Goal: Transaction & Acquisition: Purchase product/service

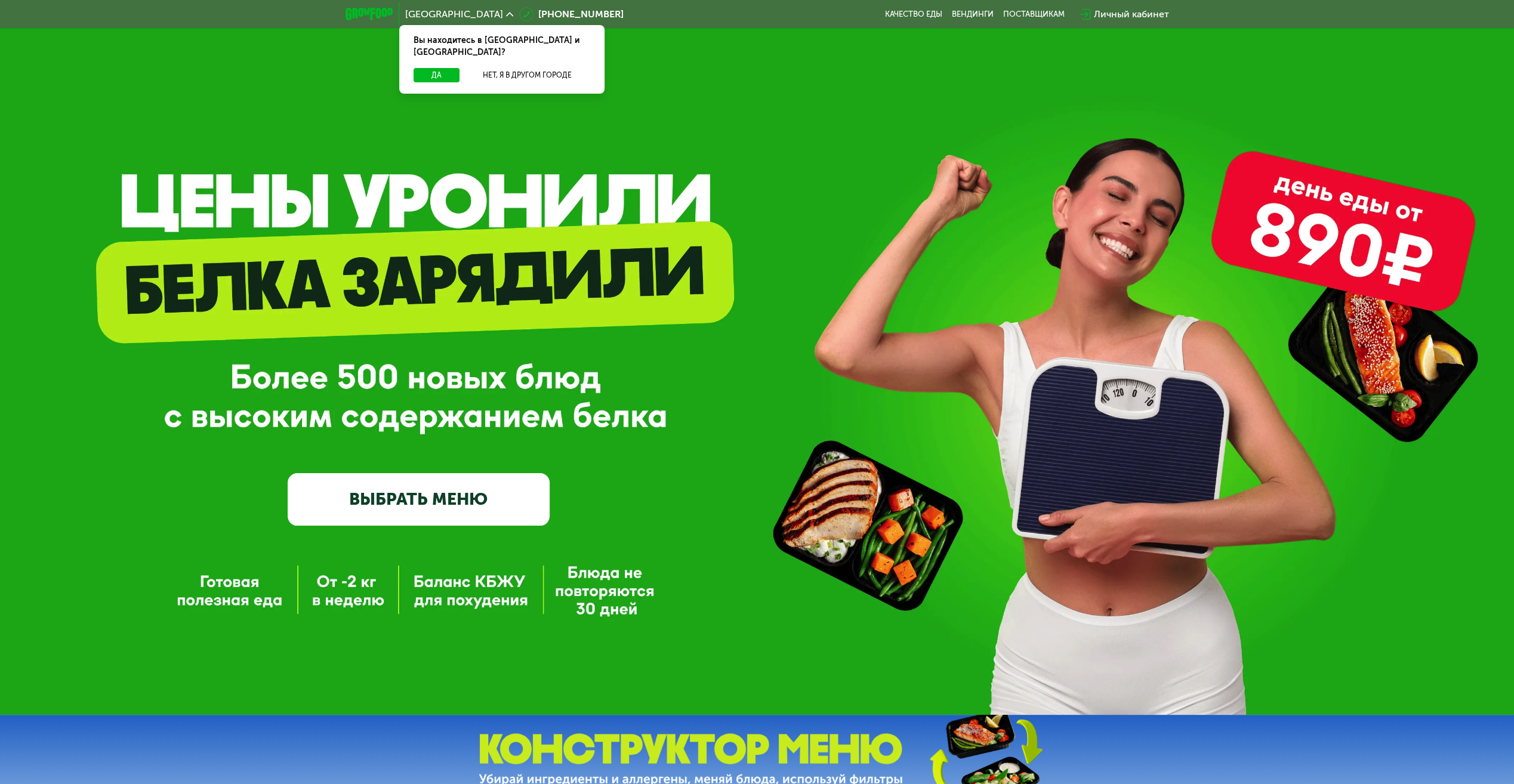
click at [421, 492] on link "ВЫБРАТЬ МЕНЮ" at bounding box center [418, 499] width 262 height 52
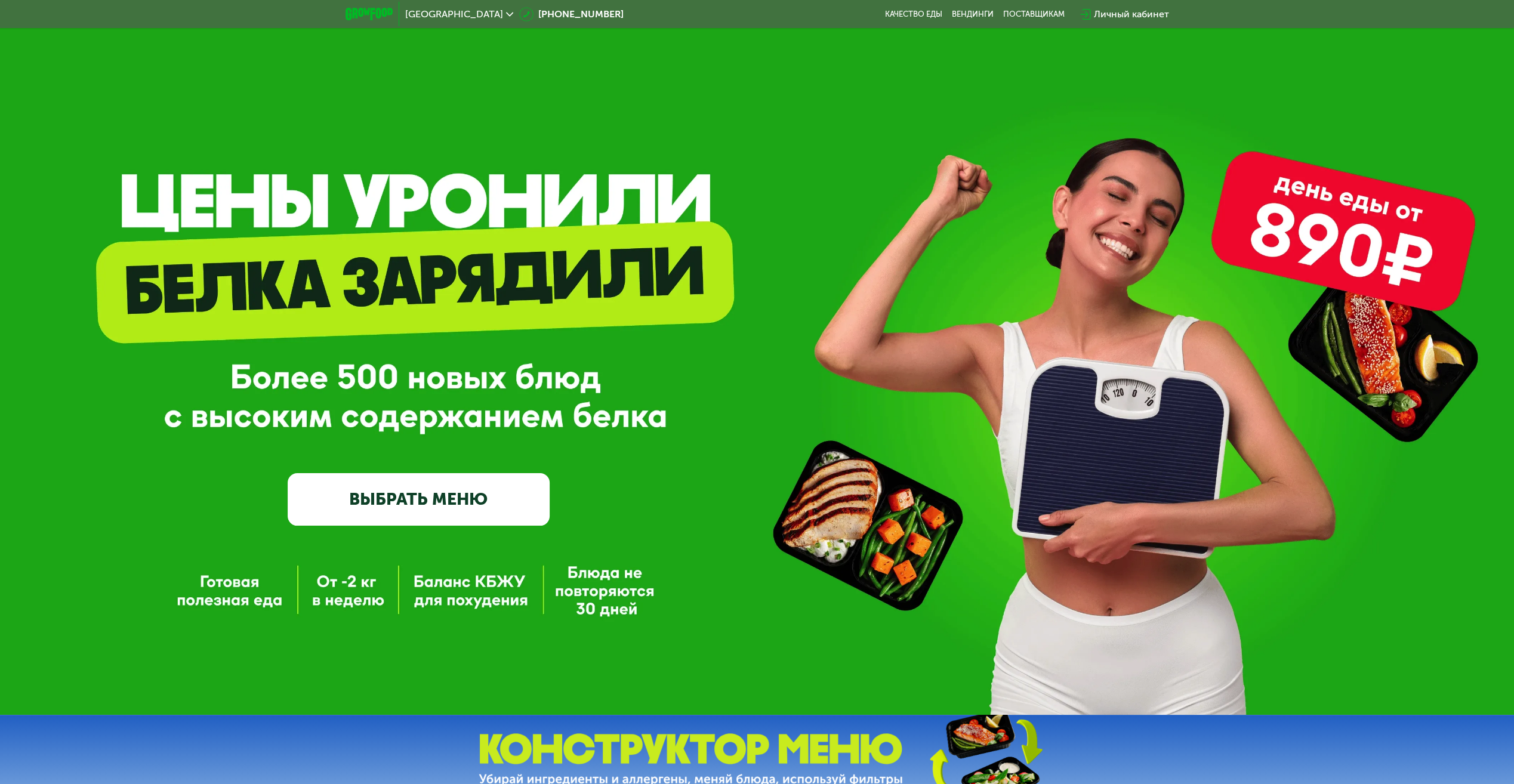
click at [439, 494] on link "ВЫБРАТЬ МЕНЮ" at bounding box center [418, 499] width 262 height 52
click at [471, 503] on link "ВЫБРАТЬ МЕНЮ" at bounding box center [418, 499] width 262 height 52
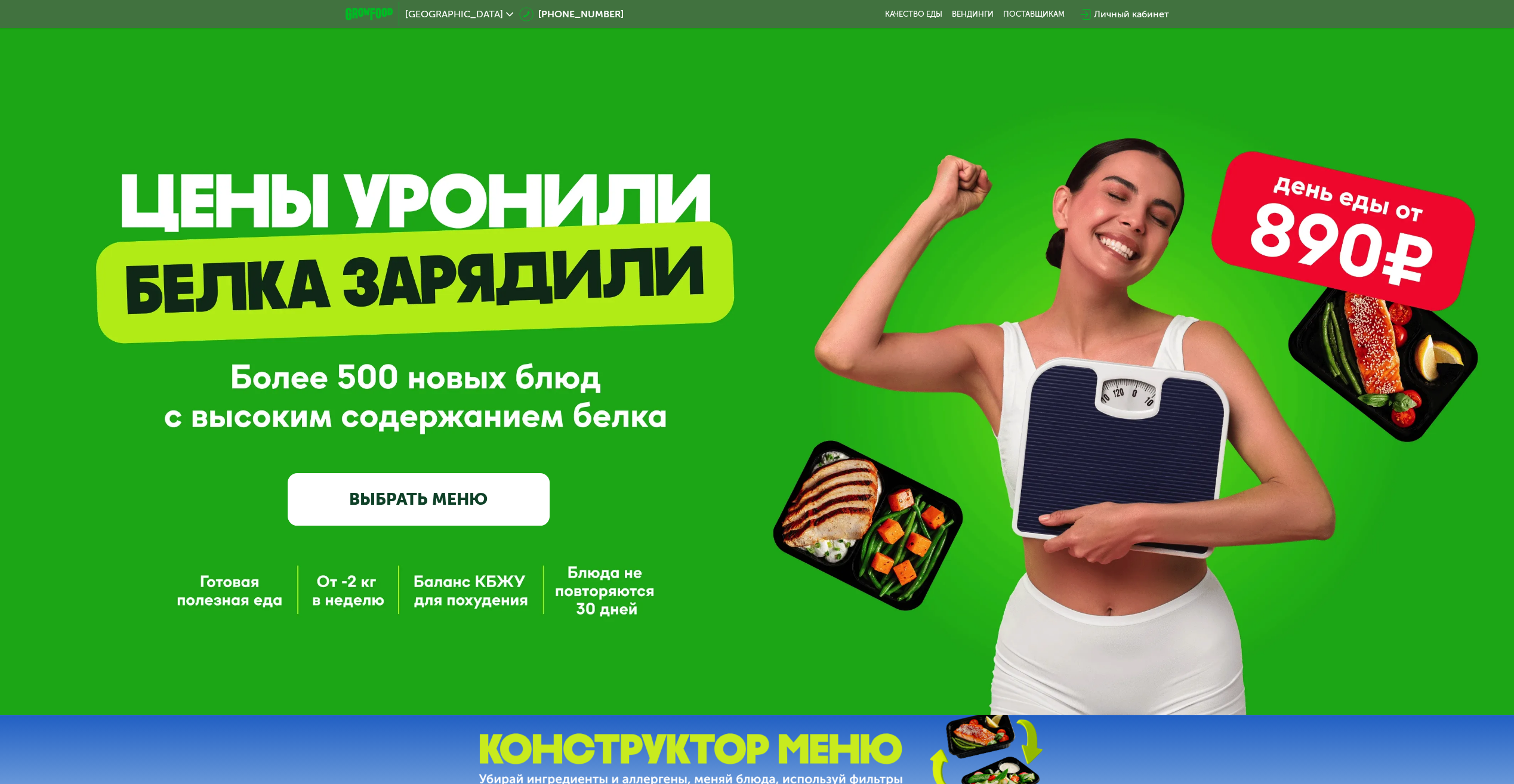
click at [471, 503] on link "ВЫБРАТЬ МЕНЮ" at bounding box center [418, 499] width 262 height 52
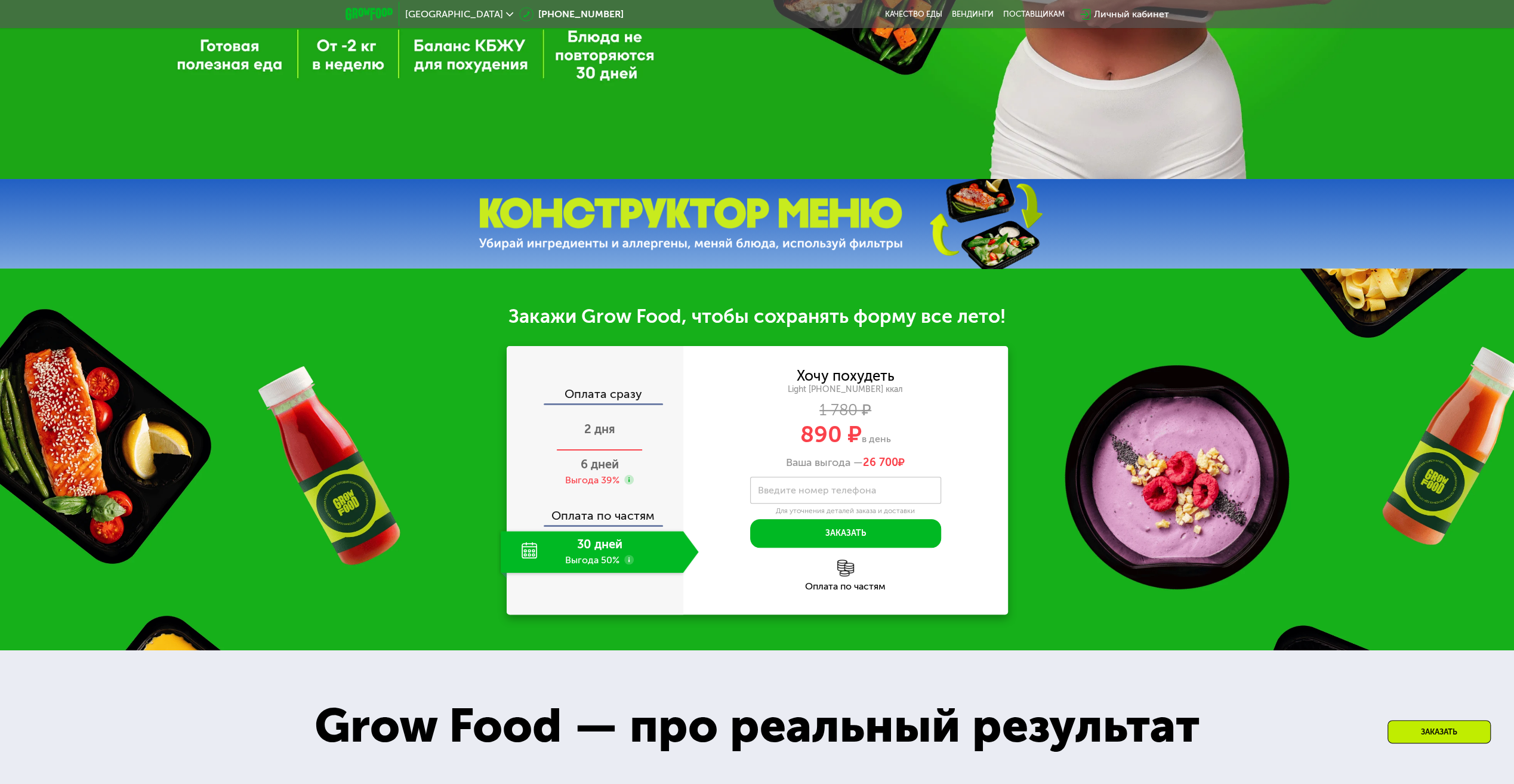
scroll to position [537, 0]
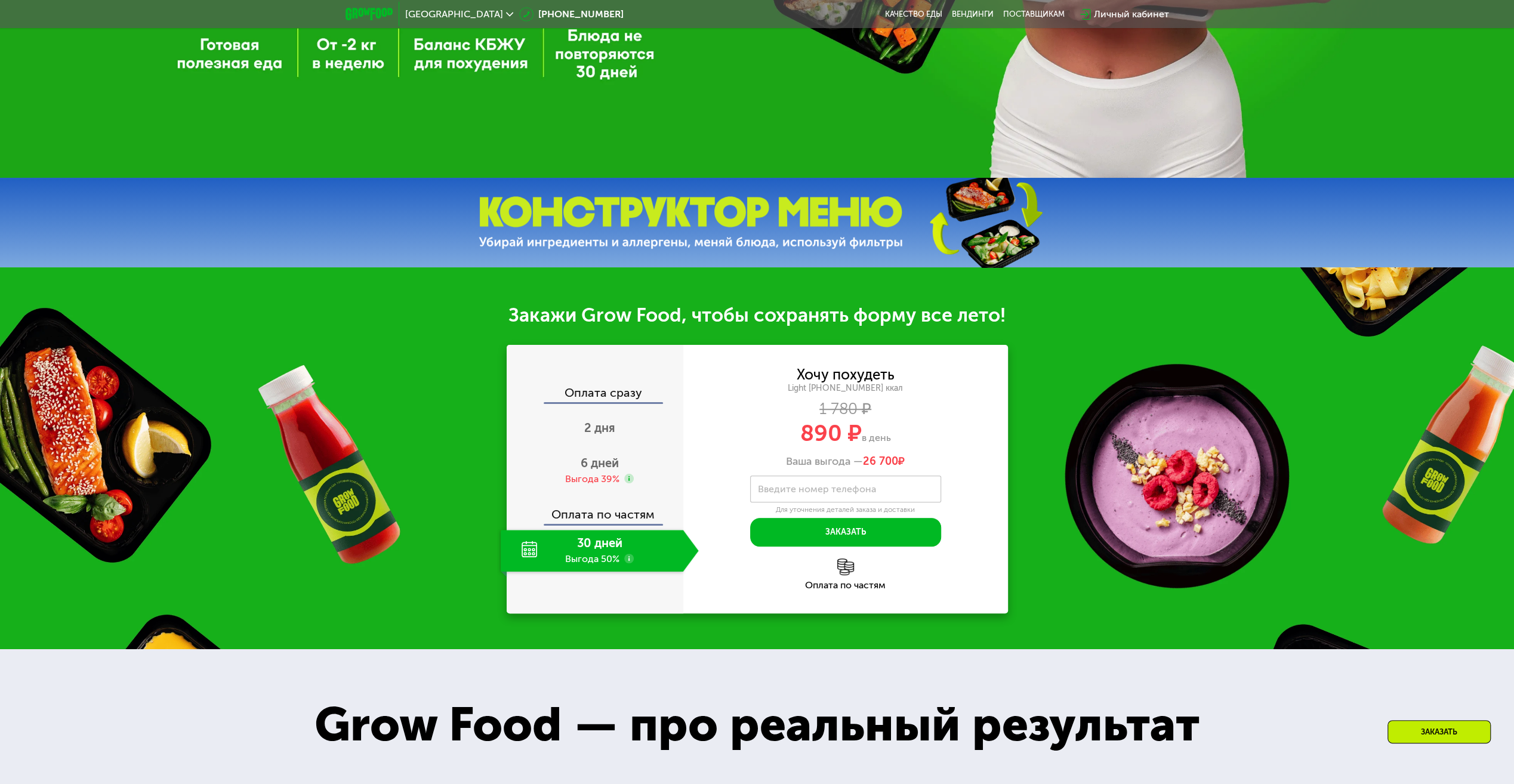
click at [821, 381] on div "Хочу похудеть" at bounding box center [846, 374] width 98 height 13
drag, startPoint x: 773, startPoint y: 389, endPoint x: 646, endPoint y: 391, distance: 127.0
click at [773, 389] on div "Light [PHONE_NUMBER] ккал" at bounding box center [846, 389] width 325 height 11
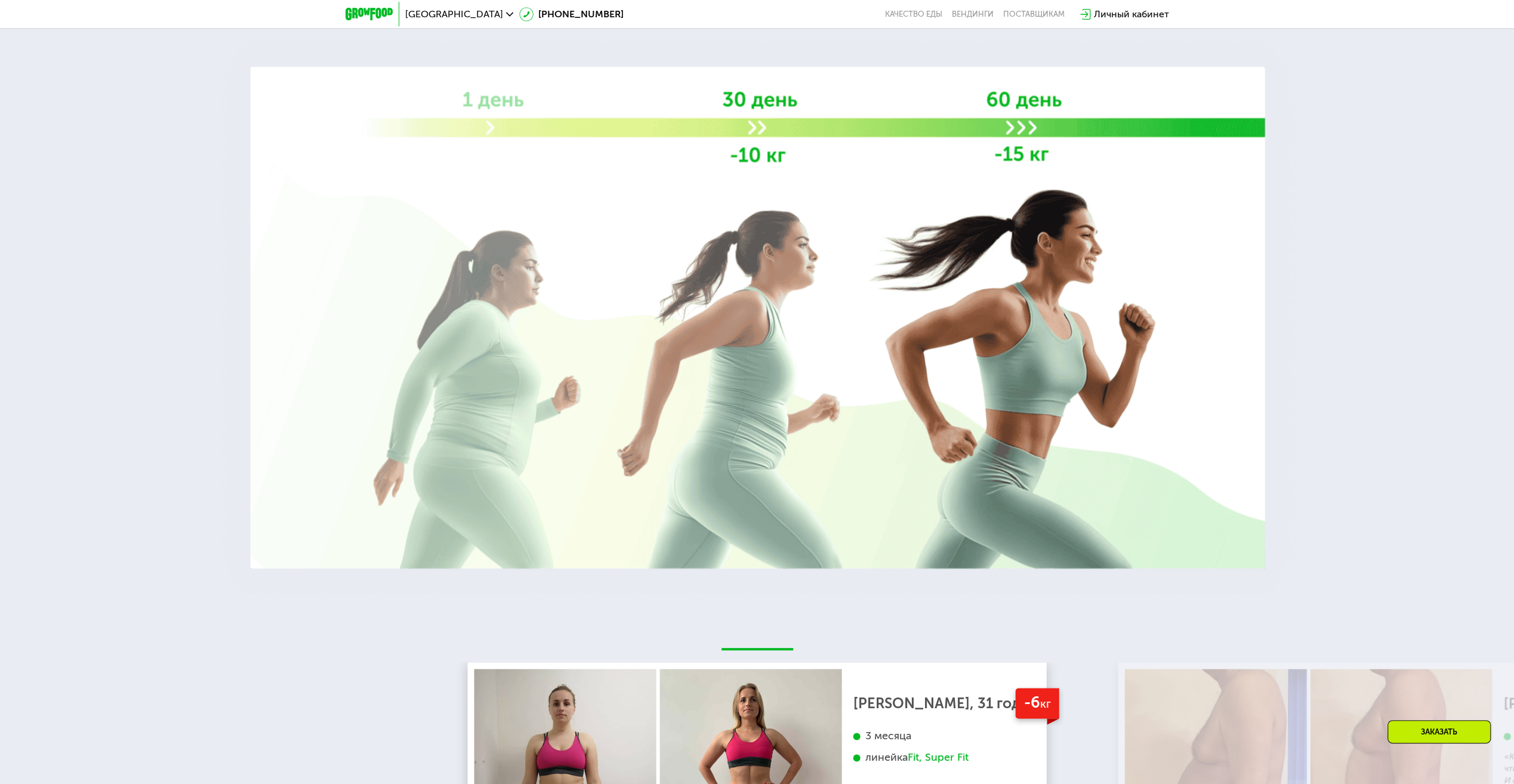
scroll to position [1312, 0]
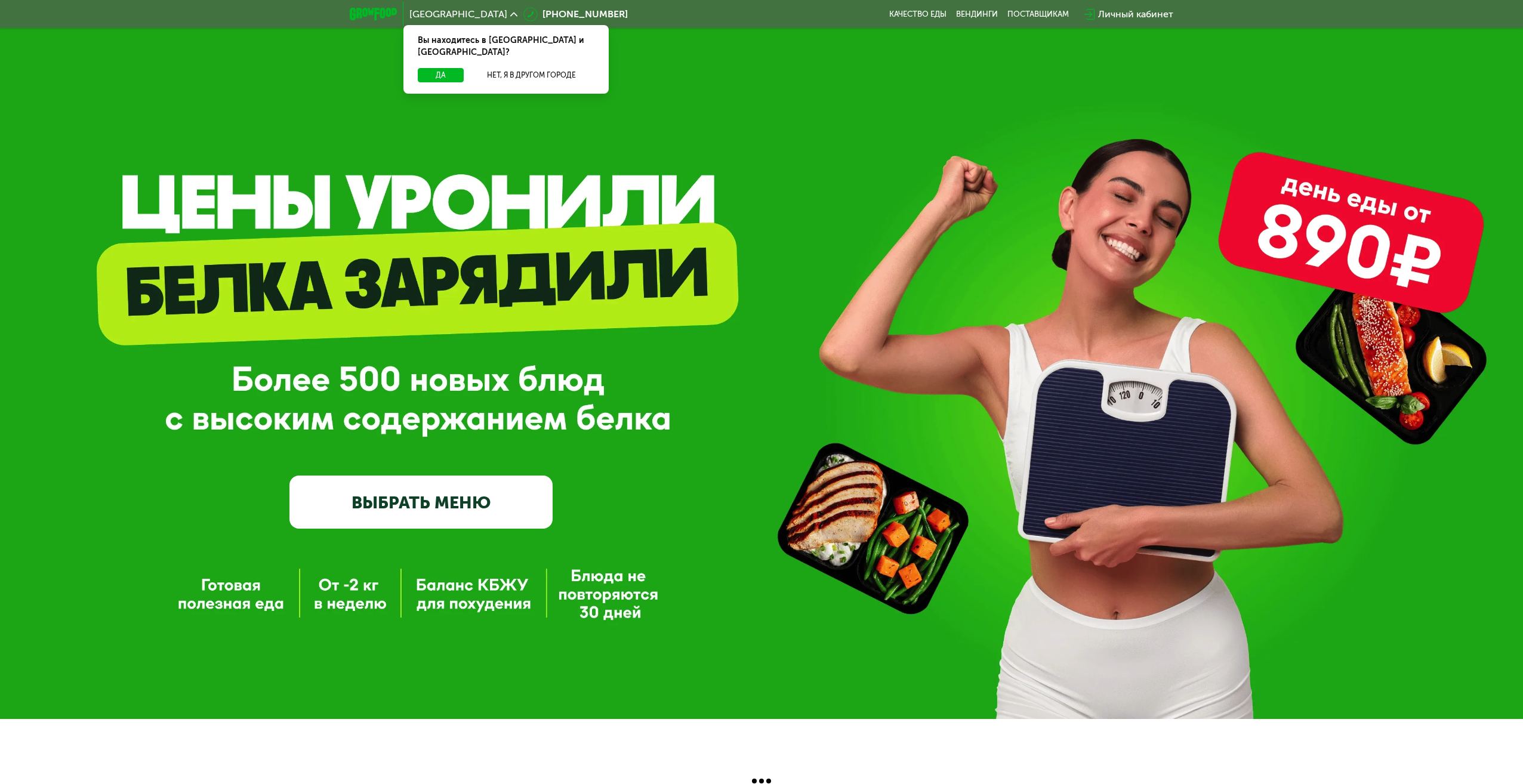
click at [379, 500] on link "ВЫБРАТЬ МЕНЮ" at bounding box center [421, 502] width 263 height 53
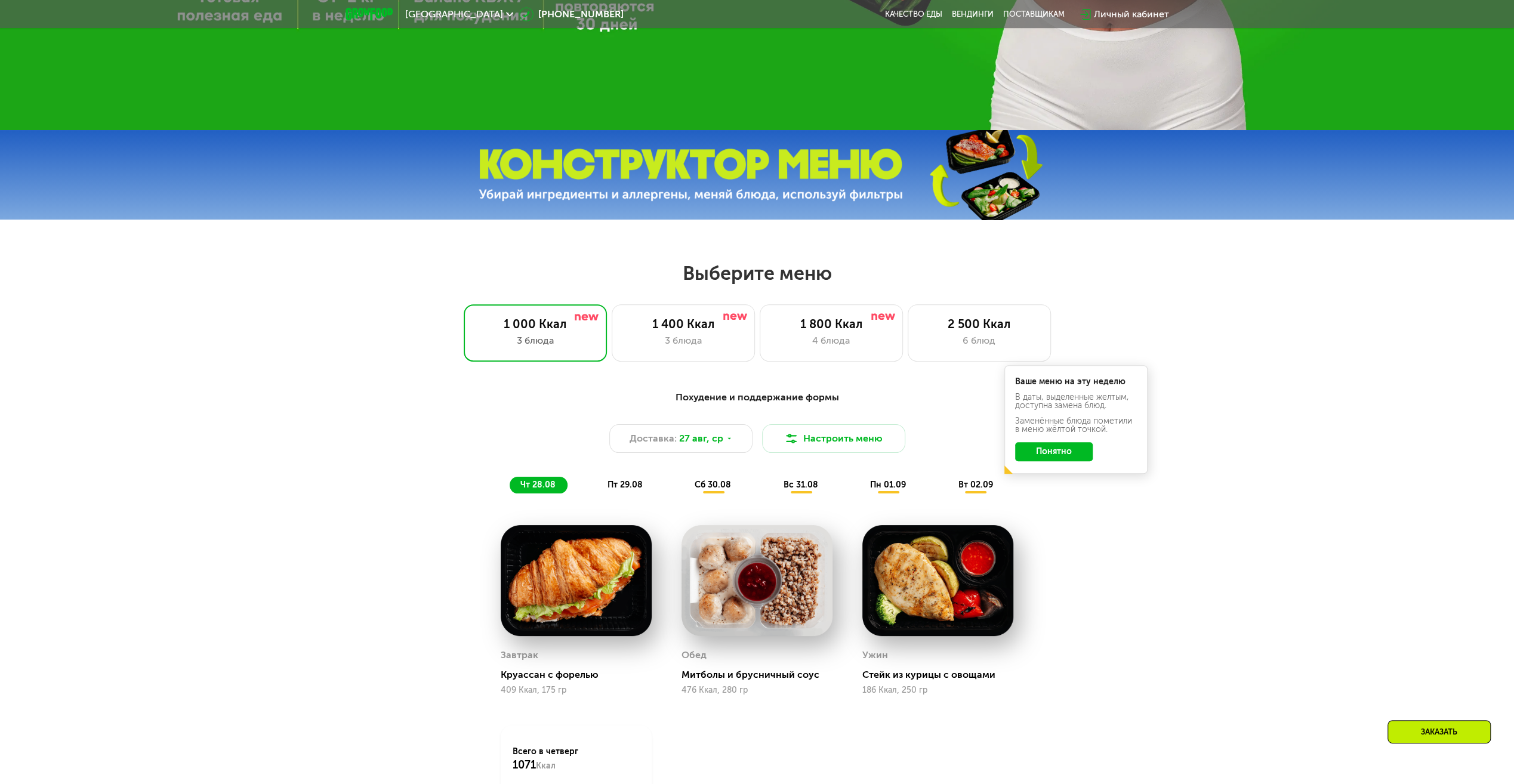
scroll to position [597, 0]
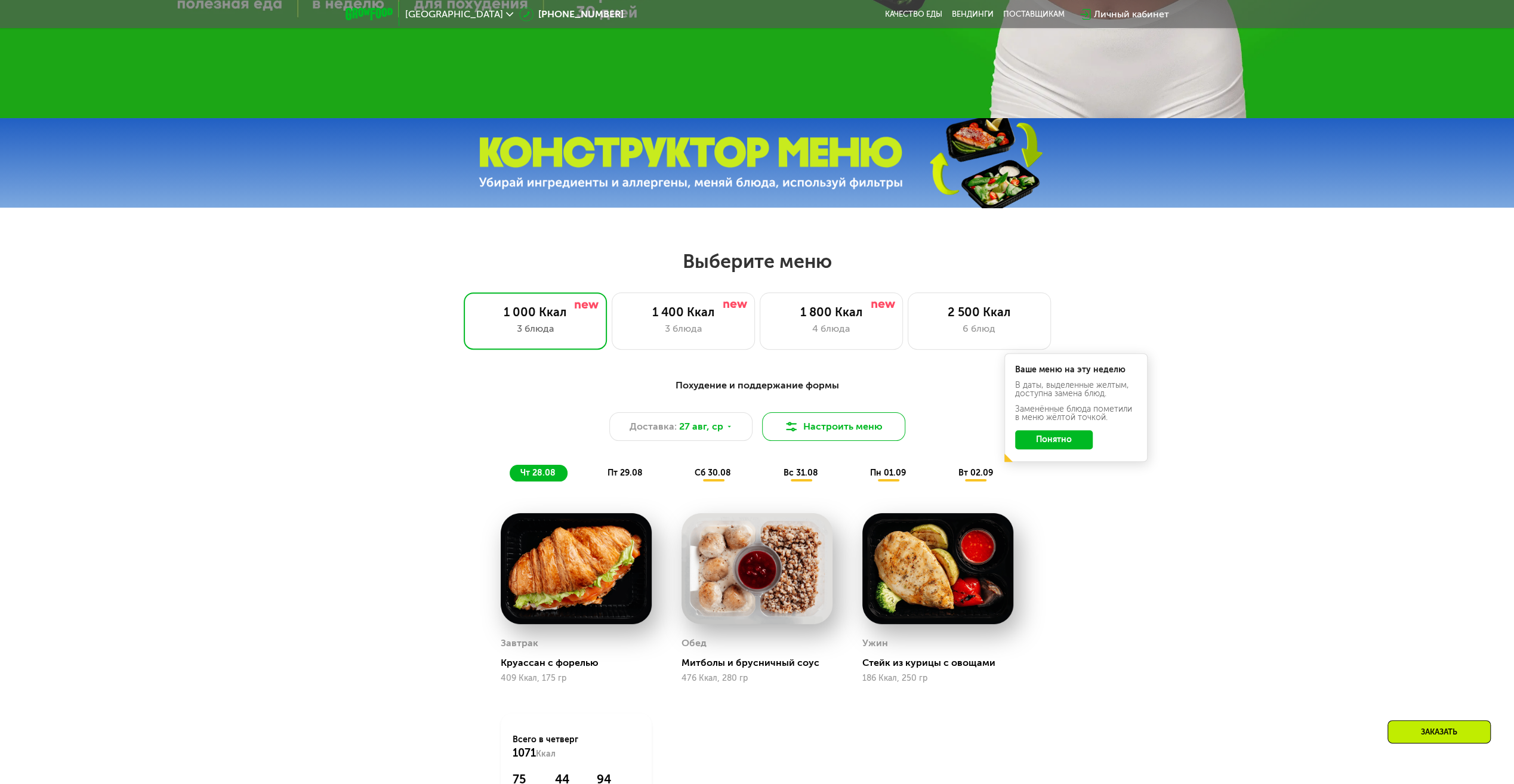
click at [845, 438] on button "Настроить меню" at bounding box center [834, 426] width 143 height 29
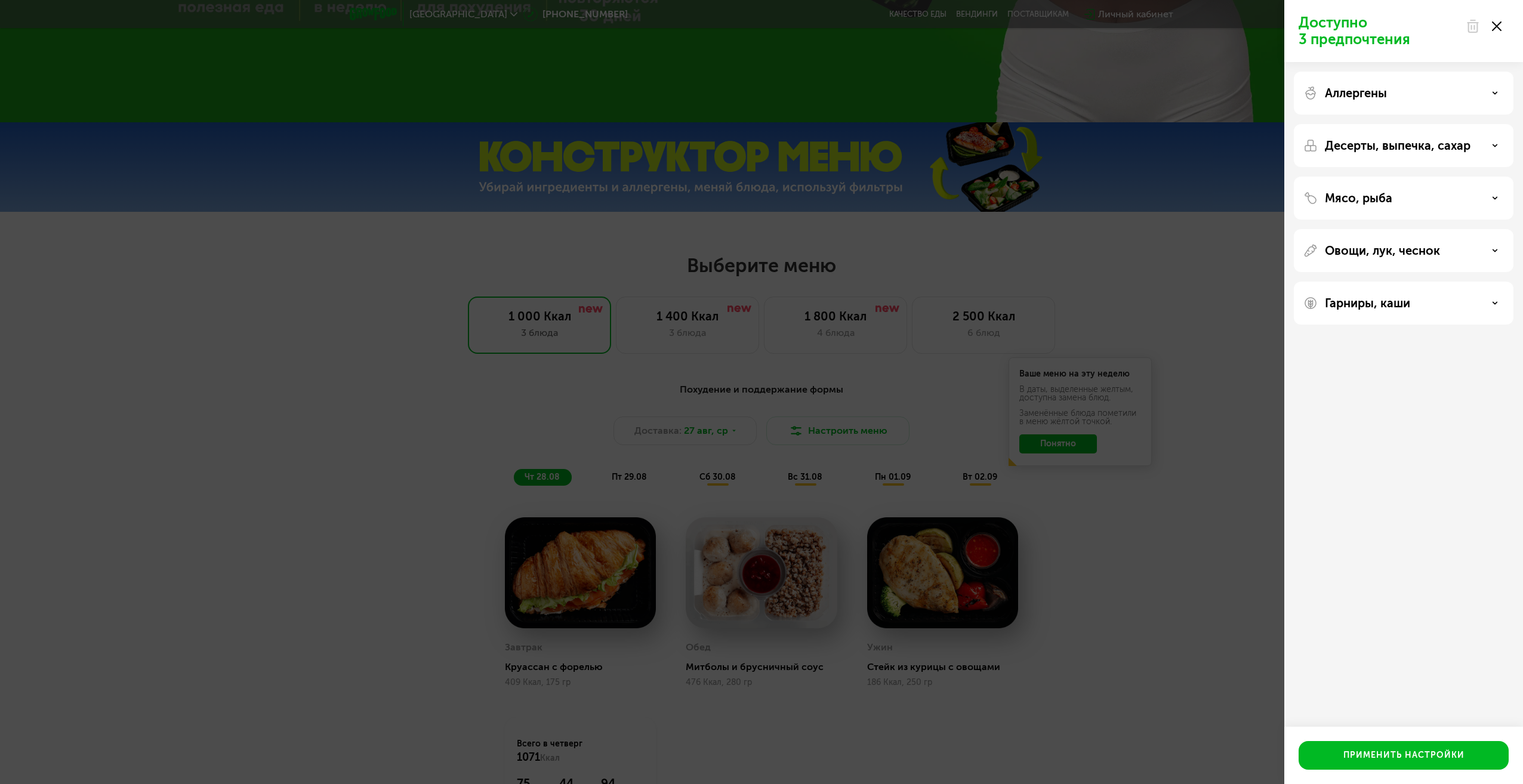
click at [1498, 26] on icon at bounding box center [1497, 26] width 10 height 10
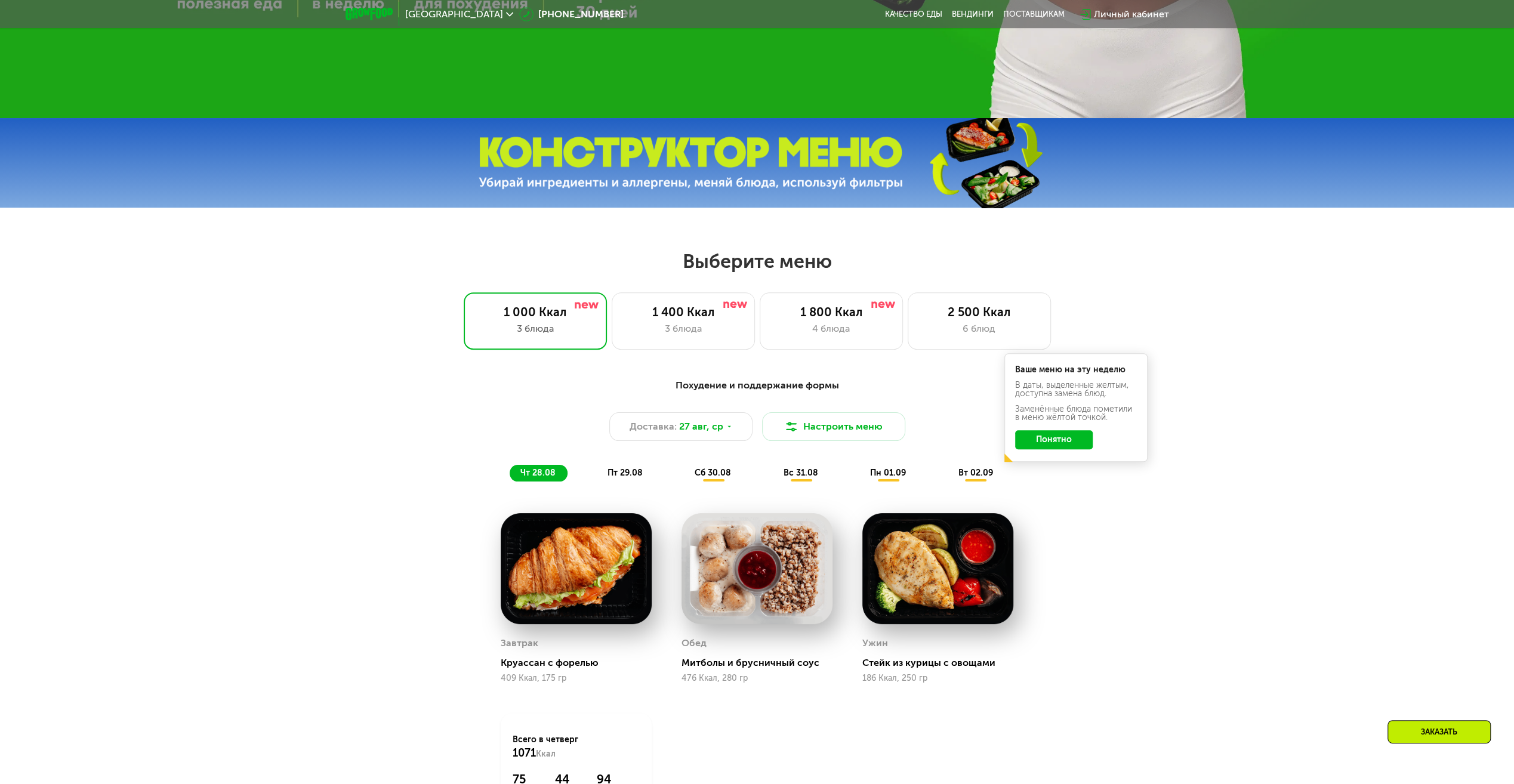
click at [632, 478] on span "пт 29.08" at bounding box center [625, 473] width 35 height 10
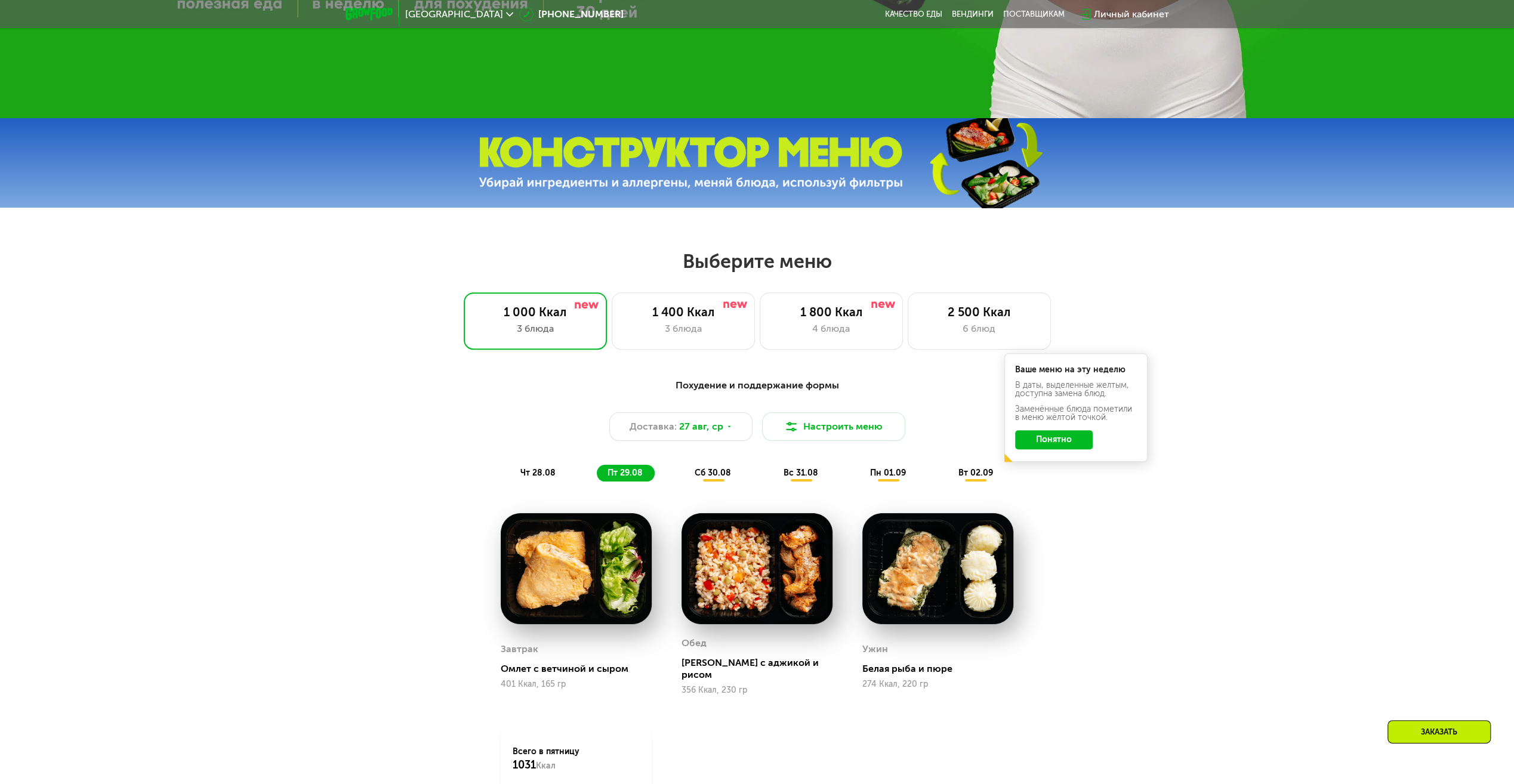
click at [714, 476] on span "сб 30.08" at bounding box center [713, 473] width 37 height 10
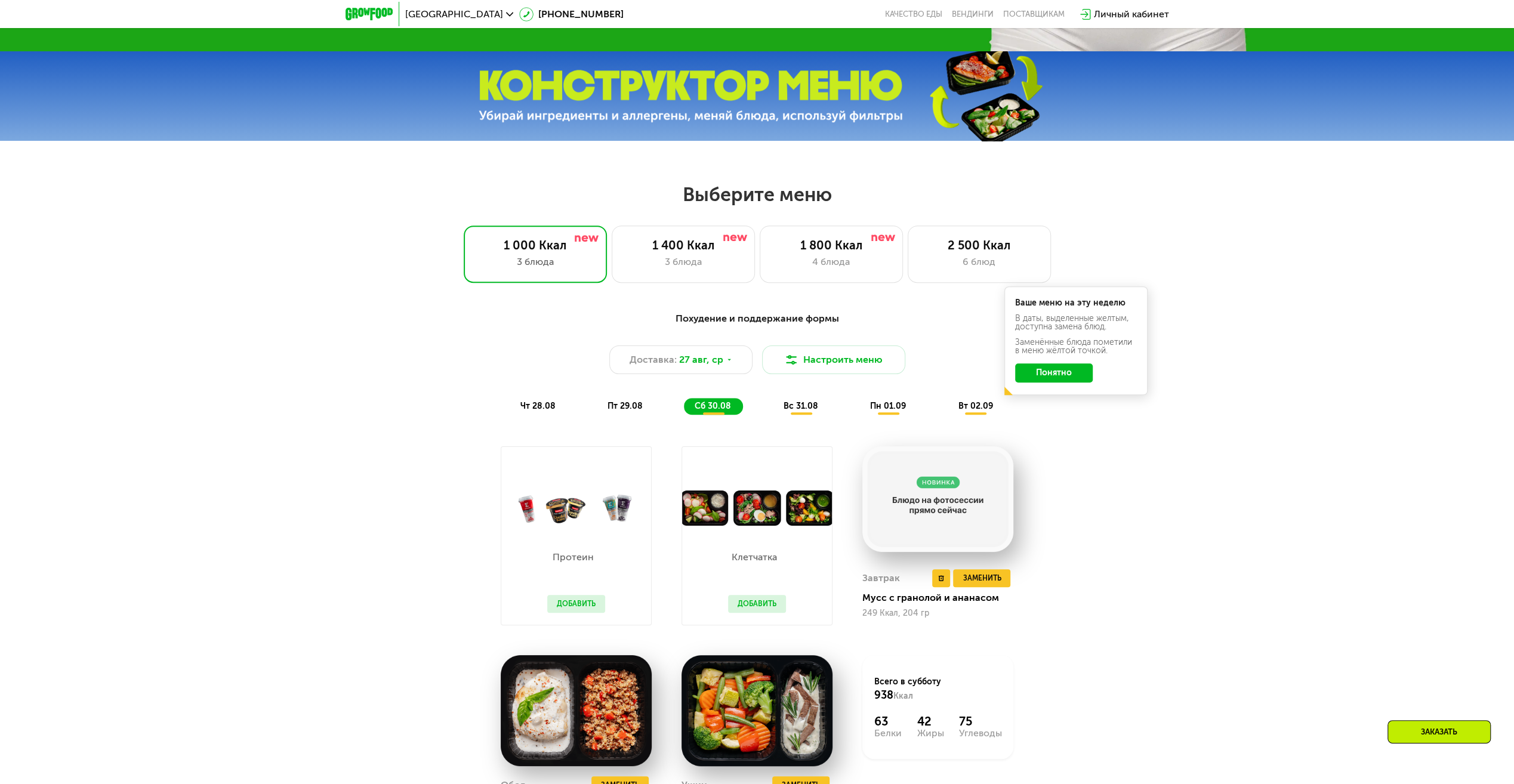
scroll to position [657, 0]
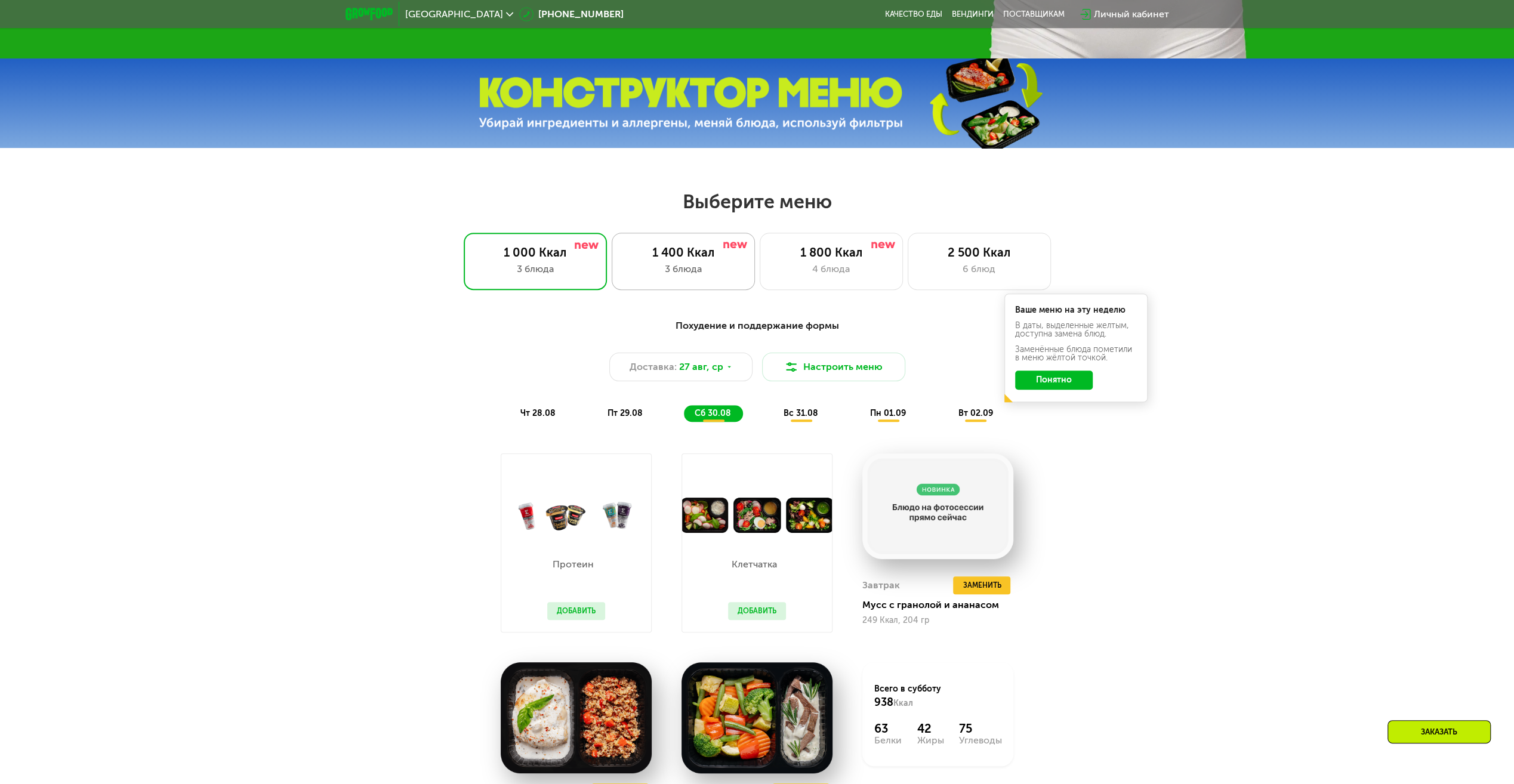
click at [672, 266] on div "3 блюда" at bounding box center [683, 269] width 118 height 14
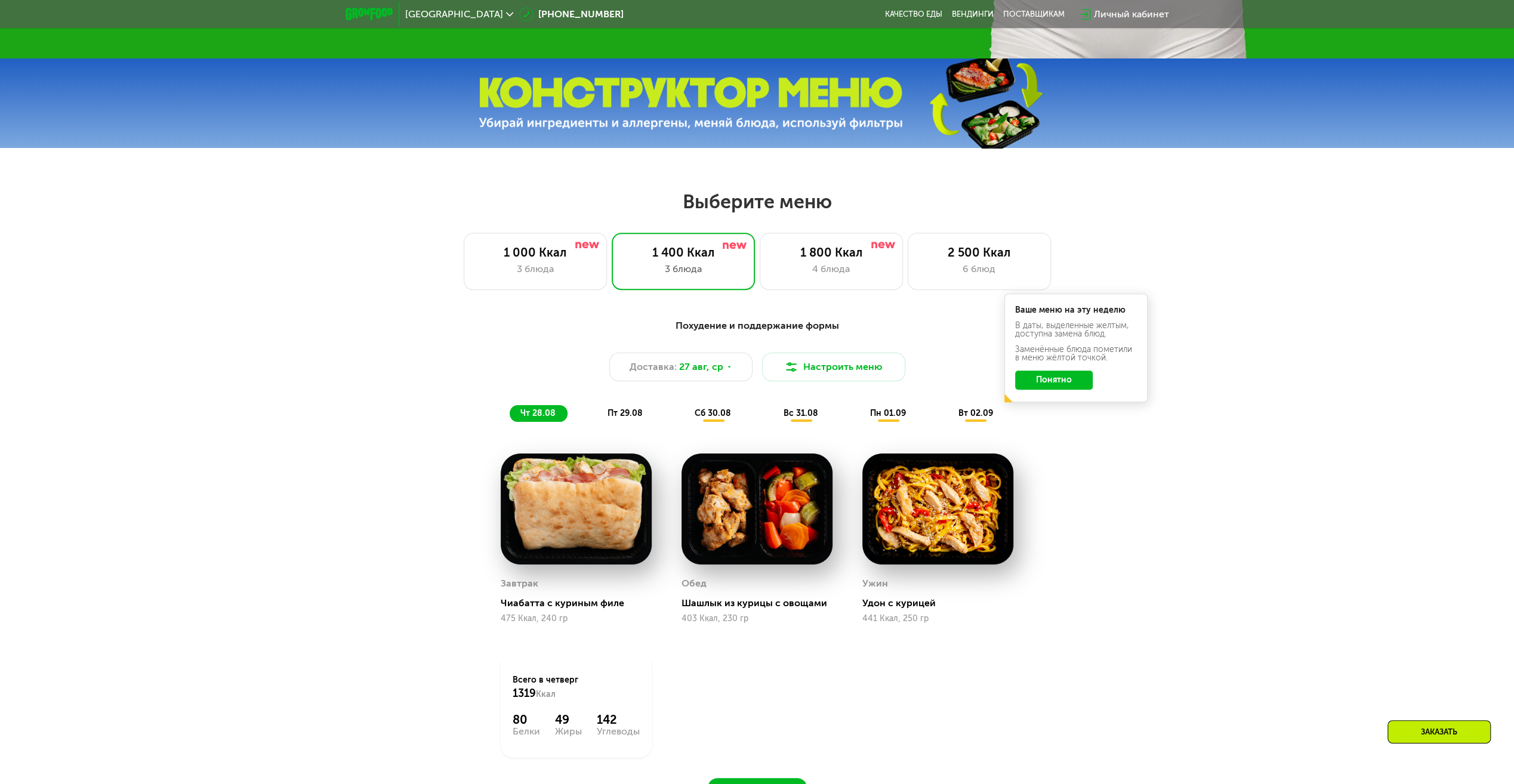
click at [1048, 389] on button "Понятно" at bounding box center [1054, 380] width 78 height 19
click at [530, 729] on div "Белки" at bounding box center [526, 732] width 28 height 10
drag, startPoint x: 530, startPoint y: 729, endPoint x: 526, endPoint y: 699, distance: 30.3
click at [526, 699] on span "1319" at bounding box center [524, 693] width 23 height 13
click at [733, 198] on h2 "Выберите меню" at bounding box center [757, 201] width 1438 height 24
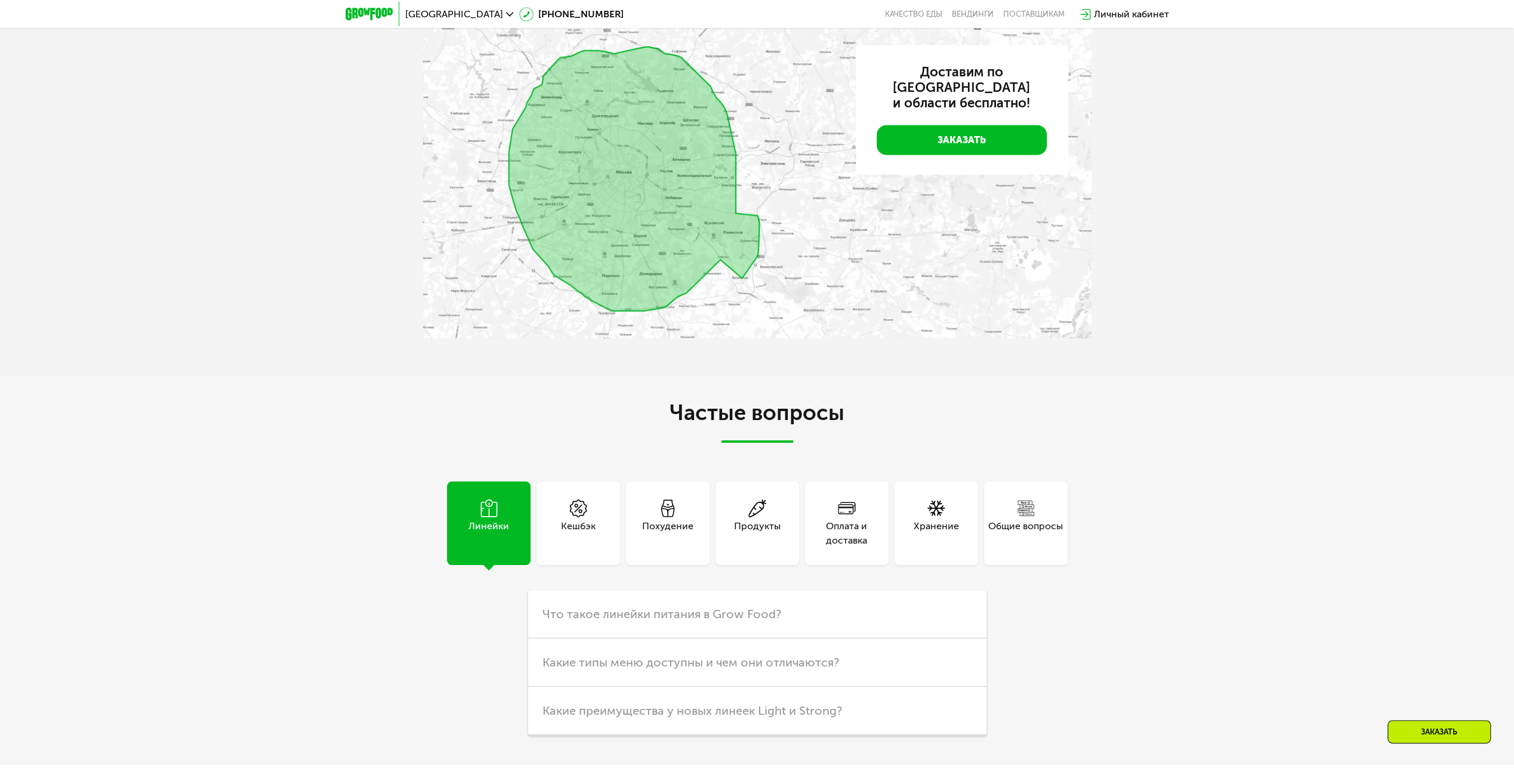
scroll to position [3162, 0]
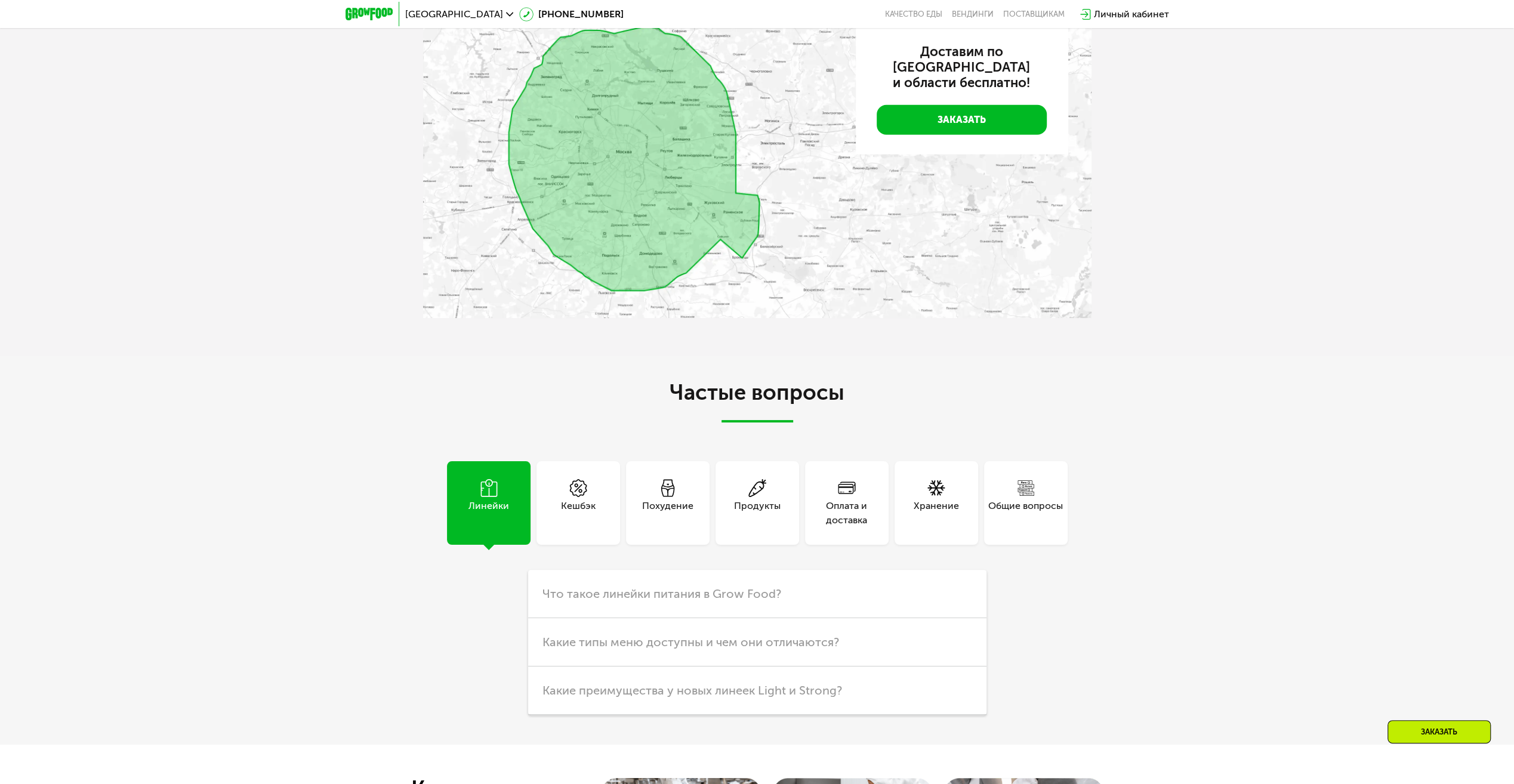
click at [662, 499] on div "Похудение" at bounding box center [668, 513] width 51 height 29
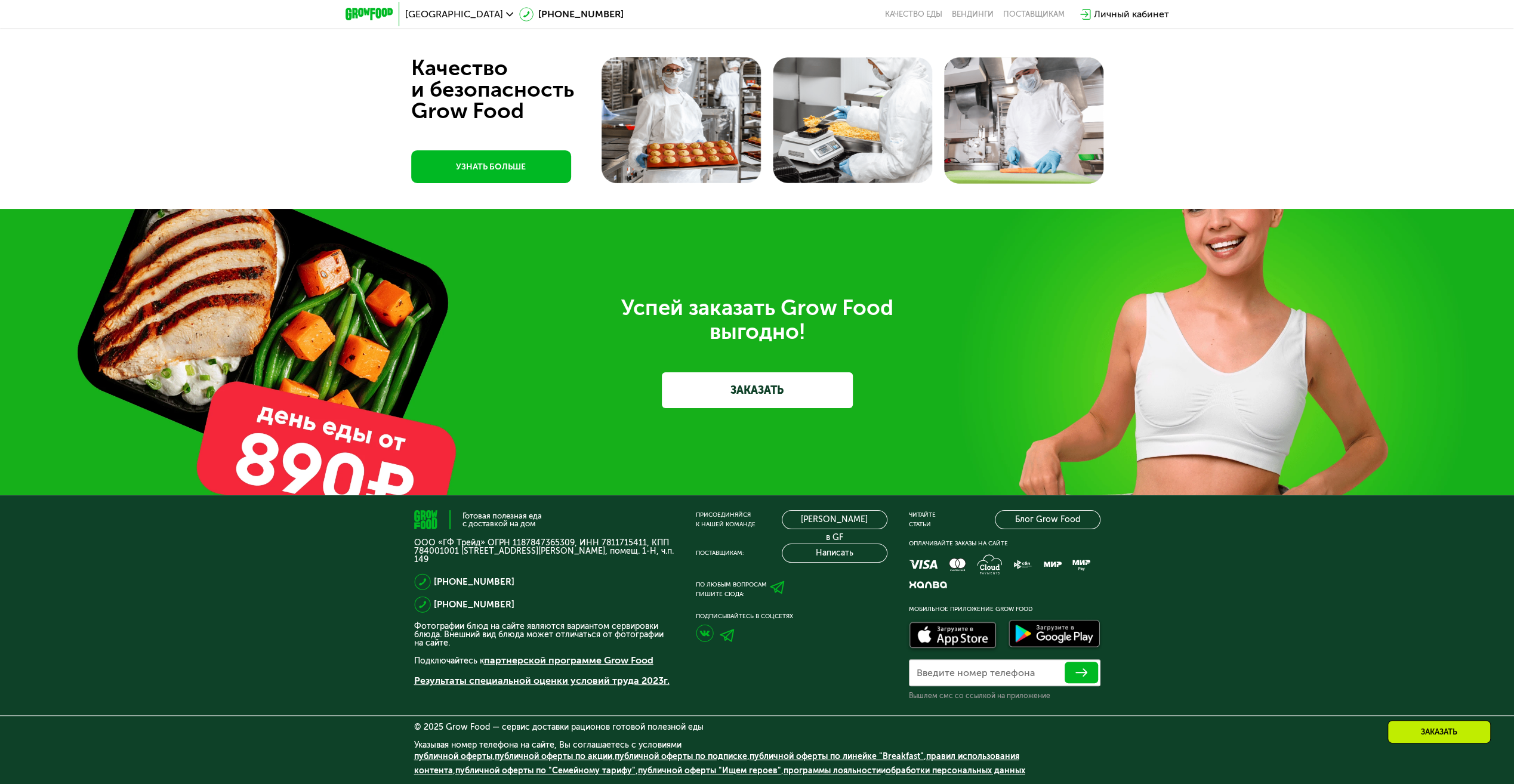
scroll to position [4126, 0]
